Goal: Transaction & Acquisition: Purchase product/service

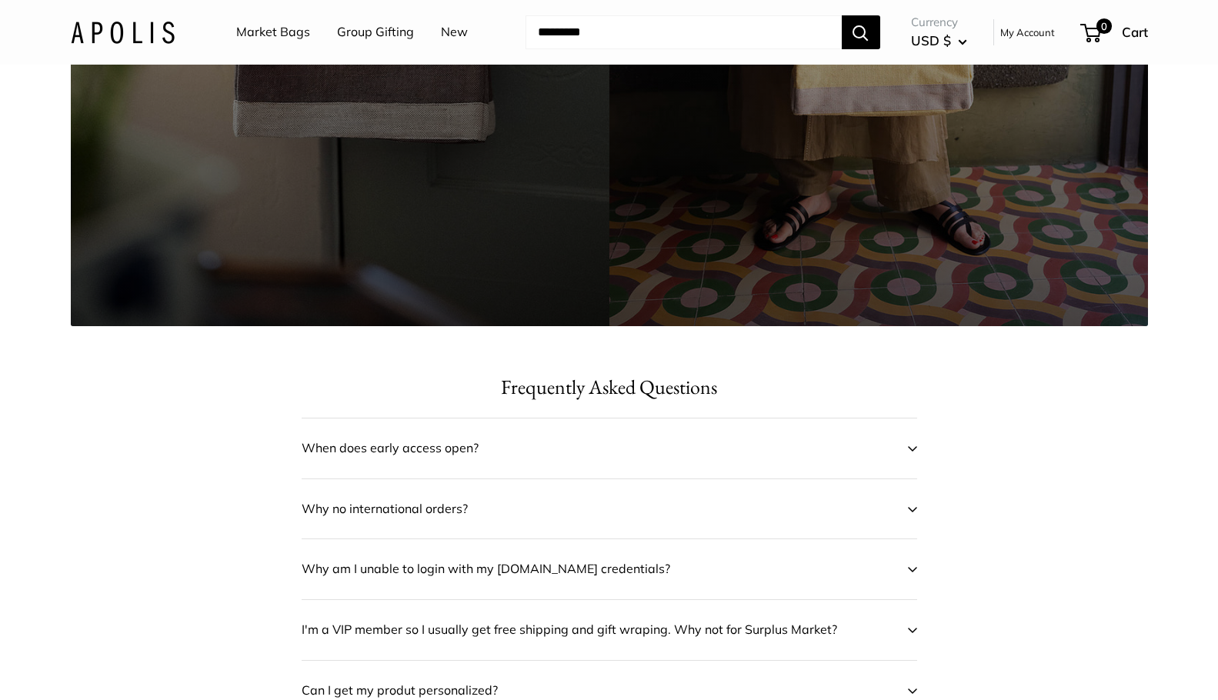
scroll to position [506, 0]
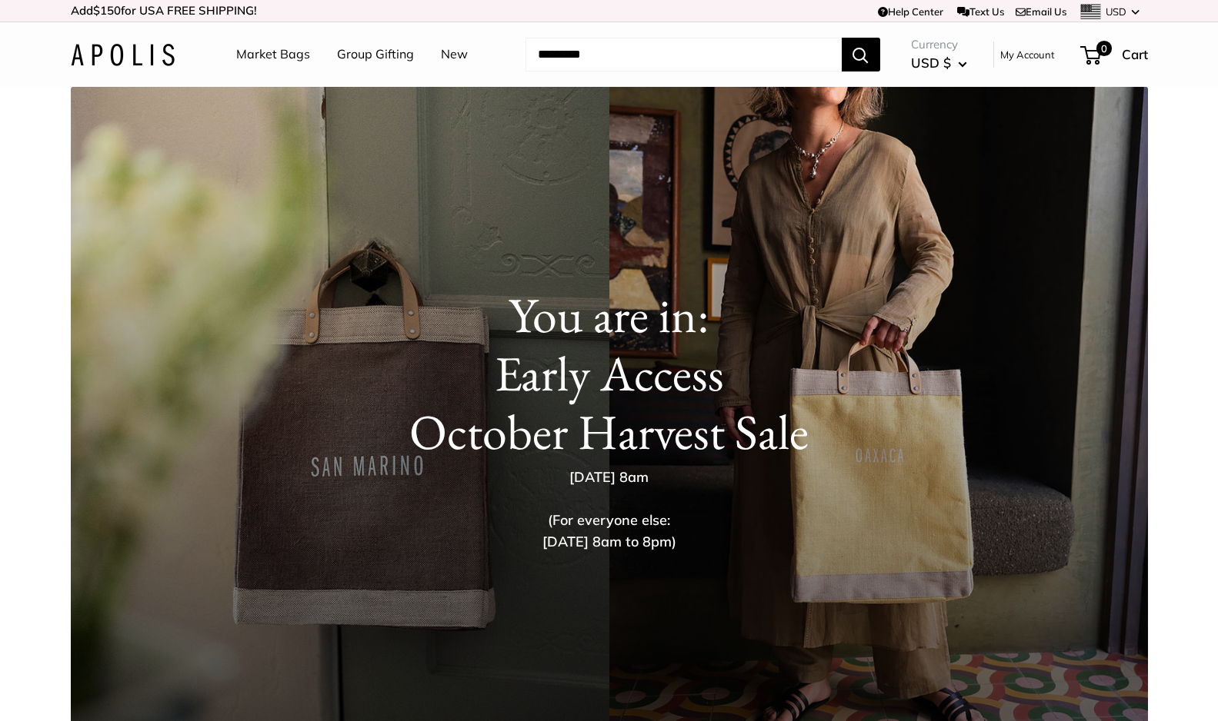
scroll to position [0, 0]
click at [670, 393] on h1 "You are in: Early Access October Harvest Sale" at bounding box center [609, 373] width 1015 height 175
click at [631, 535] on p "Saturday Oct. 11 at 8am (For everyone else: Oct 12, 8am to 8pm)" at bounding box center [609, 510] width 500 height 86
click at [282, 59] on link "Market Bags" at bounding box center [273, 54] width 74 height 23
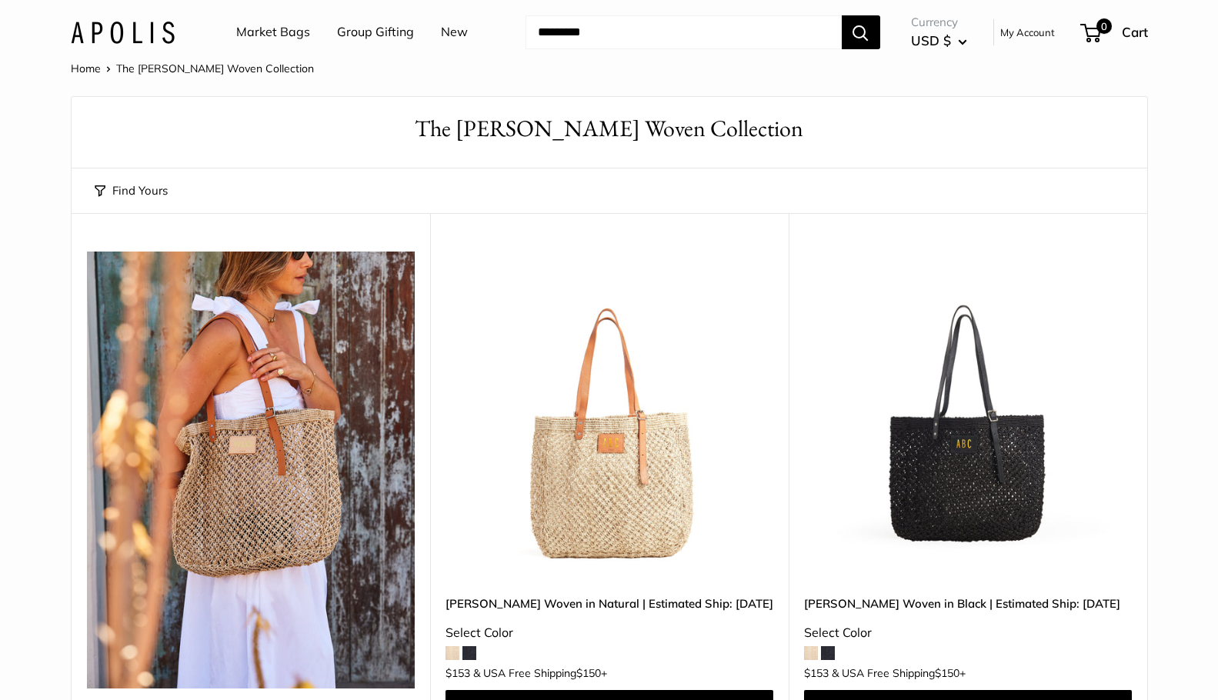
scroll to position [34, 0]
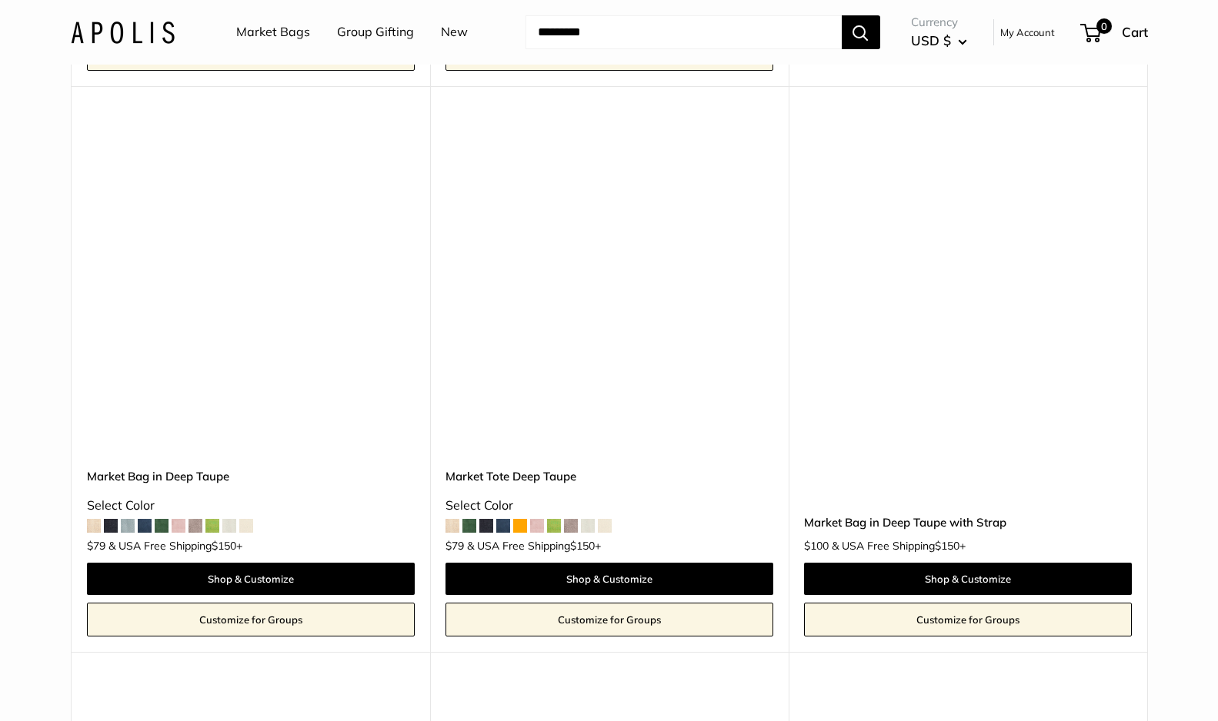
scroll to position [7490, 0]
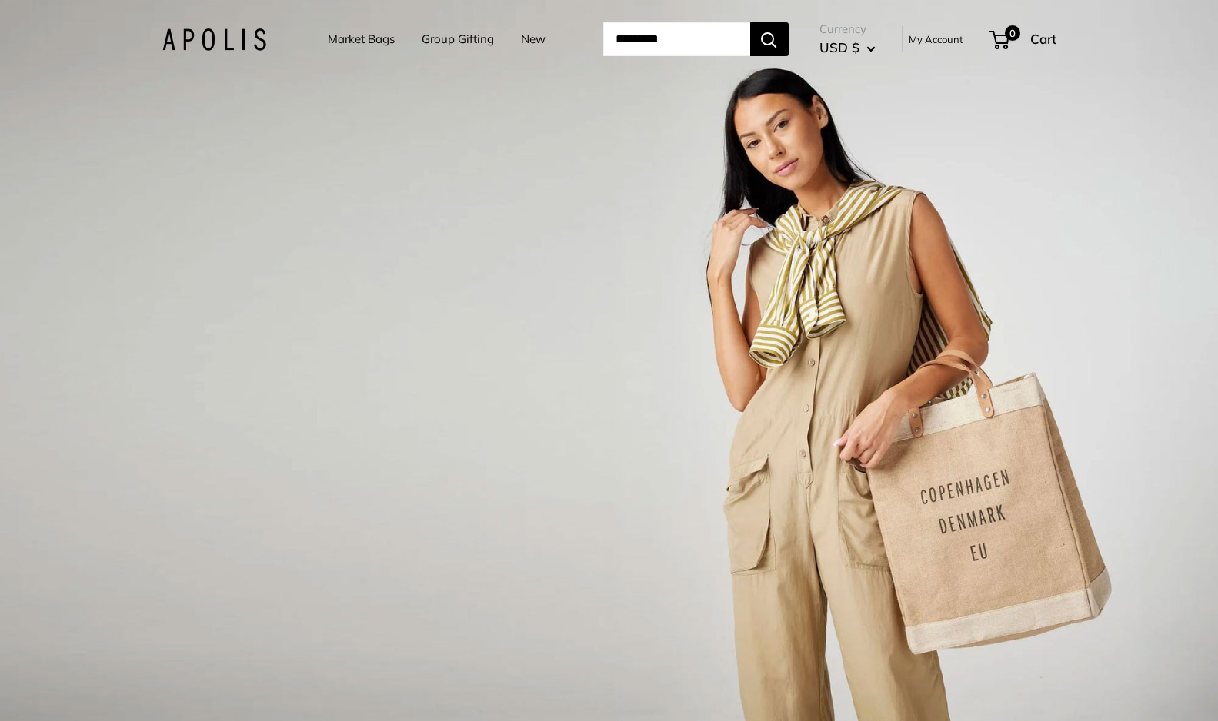
click at [328, 41] on link "Market Bags" at bounding box center [361, 39] width 67 height 22
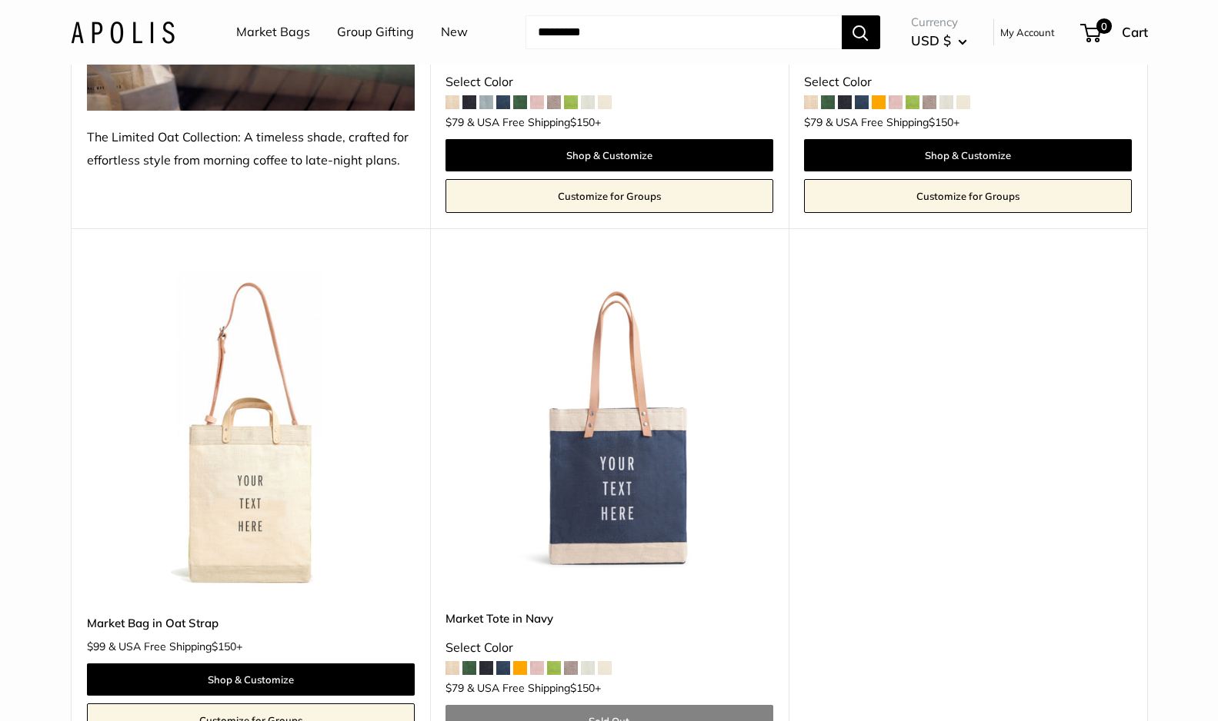
scroll to position [8230, 0]
